Goal: Information Seeking & Learning: Find specific fact

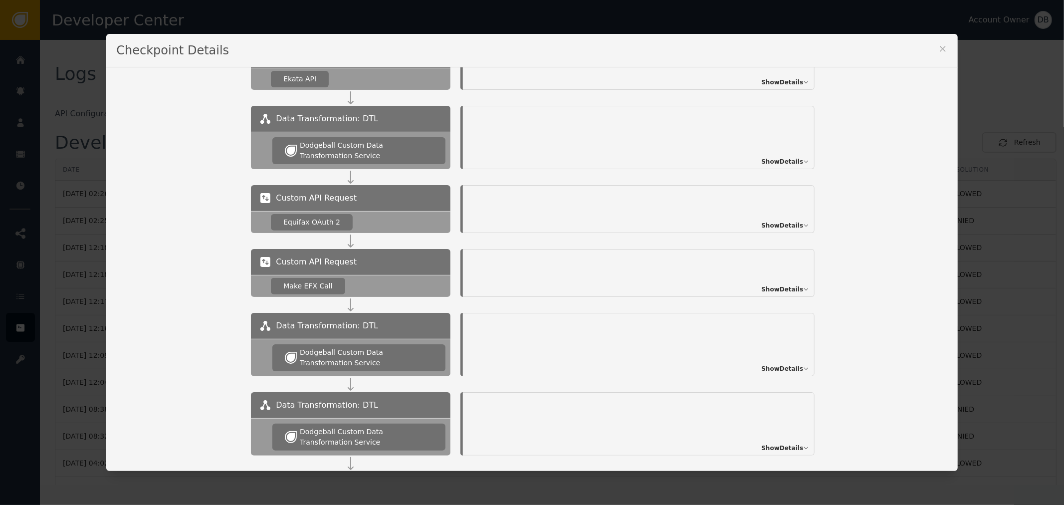
scroll to position [221, 0]
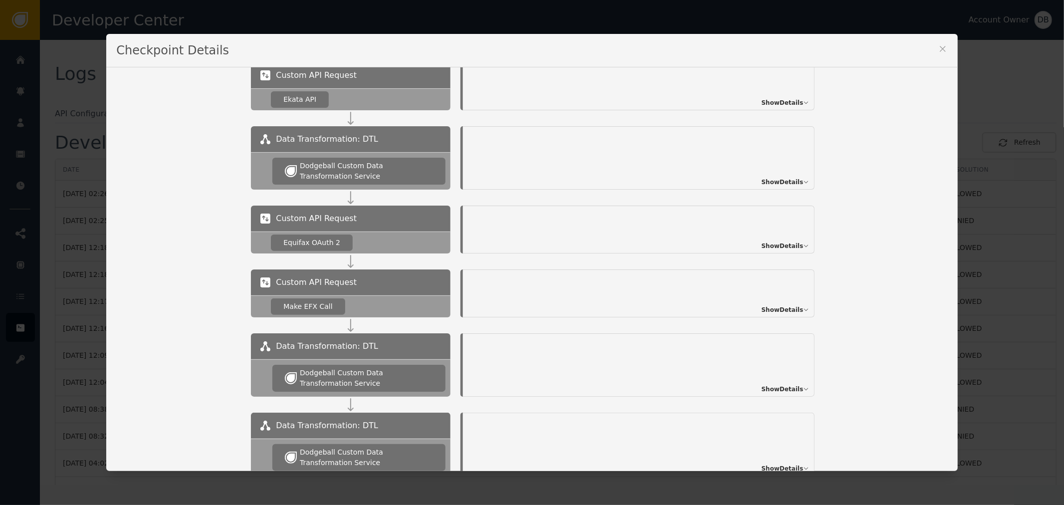
click at [784, 246] on span "Show Details" at bounding box center [782, 245] width 42 height 9
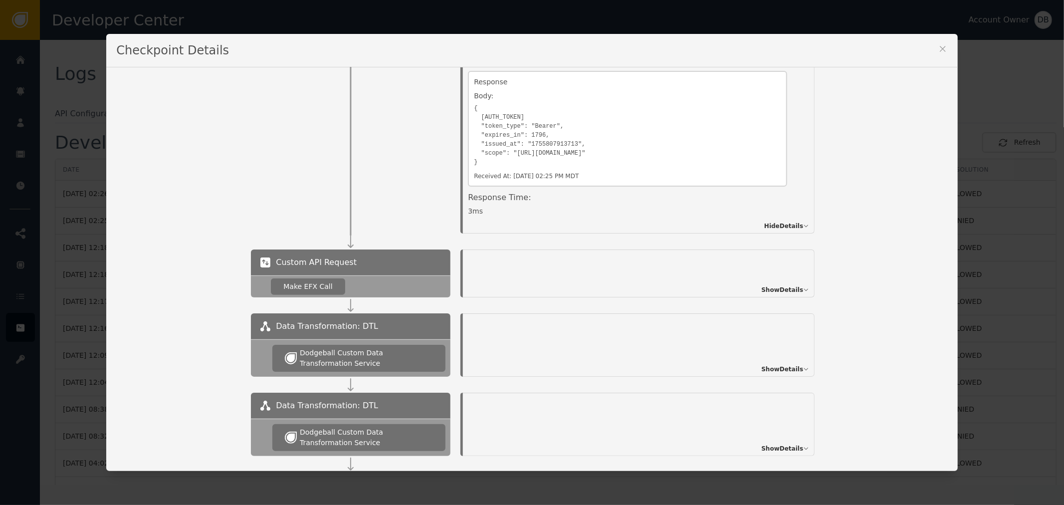
scroll to position [108, 0]
click at [788, 291] on span "Show Details" at bounding box center [782, 289] width 42 height 9
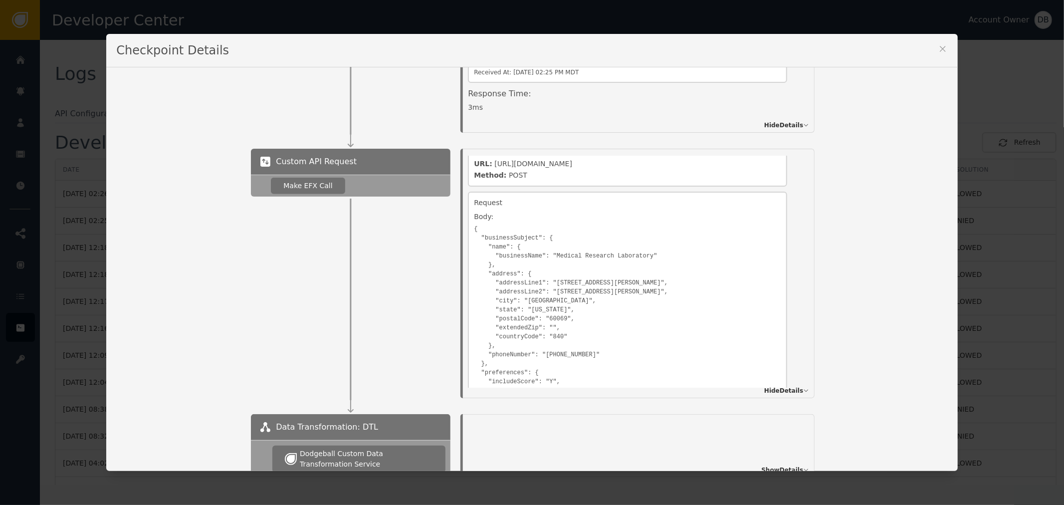
scroll to position [554, 0]
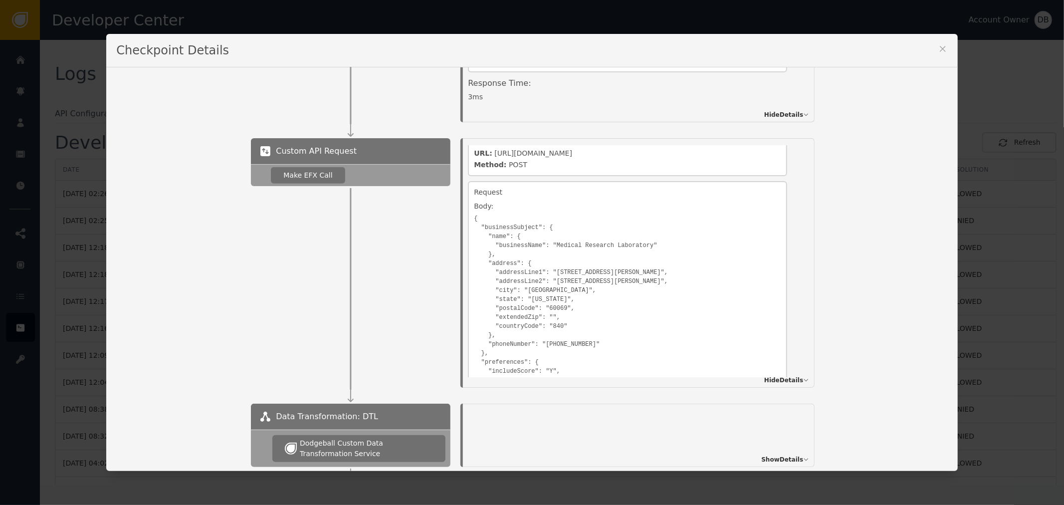
drag, startPoint x: 540, startPoint y: 322, endPoint x: 551, endPoint y: 322, distance: 10.5
click at [550, 322] on pre "{ "businessSubject": { "name": { "businessName": "Medical Research Laboratory" …" at bounding box center [627, 306] width 307 height 191
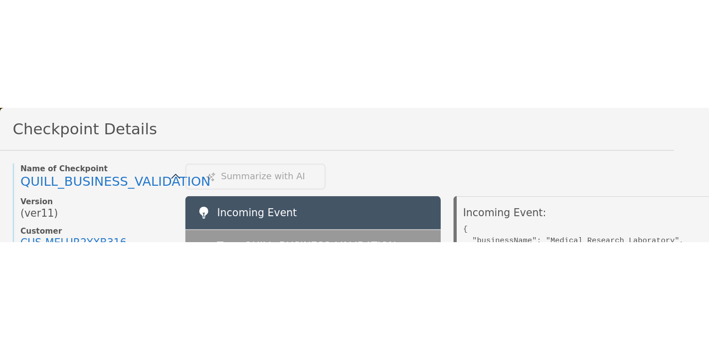
scroll to position [108, 0]
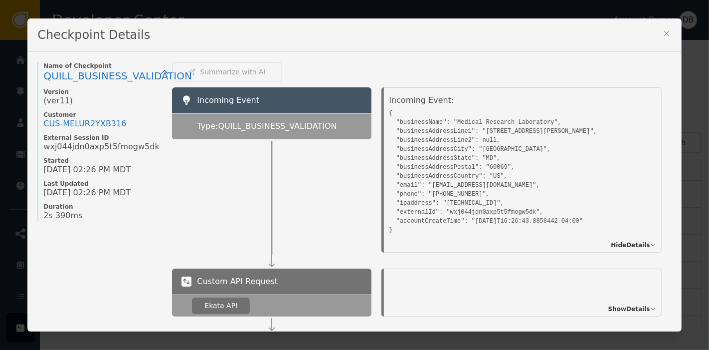
drag, startPoint x: 425, startPoint y: 119, endPoint x: 433, endPoint y: 121, distance: 7.7
click at [429, 119] on pre "{ "businessName": "Medical Research Laboratory", "businessAddressLine1": "[STRE…" at bounding box center [522, 170] width 267 height 128
drag, startPoint x: 439, startPoint y: 135, endPoint x: 449, endPoint y: 138, distance: 10.6
click at [447, 135] on pre "{ "businessName": "Medical Research Laboratory", "businessAddressLine1": "[STRE…" at bounding box center [522, 170] width 267 height 128
drag, startPoint x: 440, startPoint y: 150, endPoint x: 453, endPoint y: 150, distance: 12.5
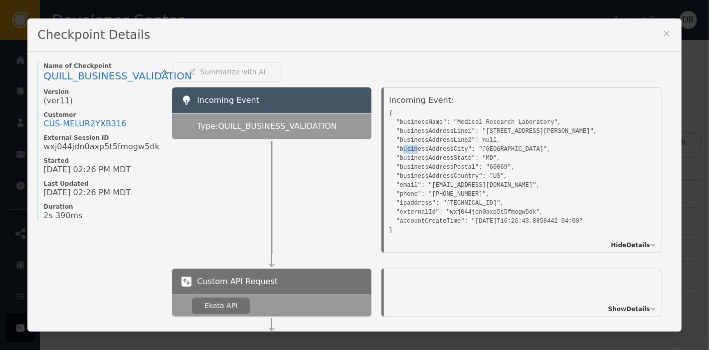
click at [453, 150] on pre "{ "businessName": "Medical Research Laboratory", "businessAddressLine1": "[STRE…" at bounding box center [522, 170] width 267 height 128
drag, startPoint x: 439, startPoint y: 155, endPoint x: 456, endPoint y: 154, distance: 16.5
click at [454, 154] on pre "{ "businessName": "Medical Research Laboratory", "businessAddressLine1": "[STRE…" at bounding box center [522, 170] width 267 height 128
drag, startPoint x: 453, startPoint y: 165, endPoint x: 461, endPoint y: 171, distance: 10.0
click at [455, 165] on pre "{ "businessName": "Medical Research Laboratory", "businessAddressLine1": "[STRE…" at bounding box center [522, 170] width 267 height 128
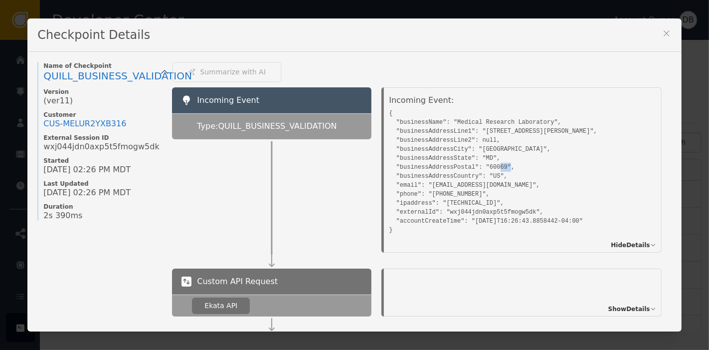
drag, startPoint x: 438, startPoint y: 175, endPoint x: 451, endPoint y: 175, distance: 13.0
click at [451, 175] on pre "{ "businessName": "Medical Research Laboratory", "businessAddressLine1": "[STRE…" at bounding box center [522, 170] width 267 height 128
click at [403, 183] on pre "{ "businessName": "Medical Research Laboratory", "businessAddressLine1": "[STRE…" at bounding box center [522, 170] width 267 height 128
click at [400, 194] on pre "{ "businessName": "Medical Research Laboratory", "businessAddressLine1": "[STRE…" at bounding box center [522, 170] width 267 height 128
click at [405, 204] on pre "{ "businessName": "Medical Research Laboratory", "businessAddressLine1": "[STRE…" at bounding box center [522, 170] width 267 height 128
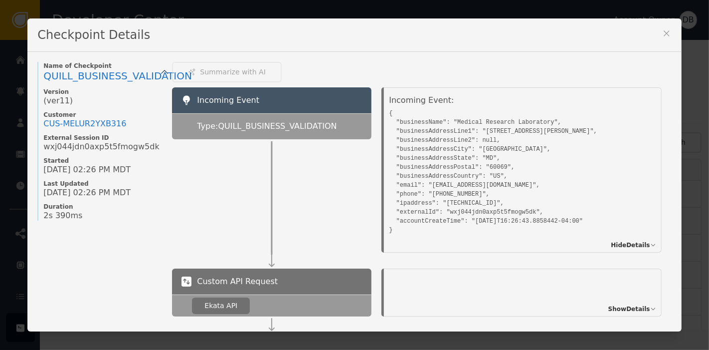
click at [405, 210] on pre "{ "businessName": "Medical Research Laboratory", "businessAddressLine1": "[STRE…" at bounding box center [522, 170] width 267 height 128
drag, startPoint x: 406, startPoint y: 223, endPoint x: 165, endPoint y: 303, distance: 254.4
click at [407, 226] on pre "{ "businessName": "Medical Research Laboratory", "businessAddressLine1": "[STRE…" at bounding box center [522, 170] width 267 height 128
